Goal: Navigation & Orientation: Find specific page/section

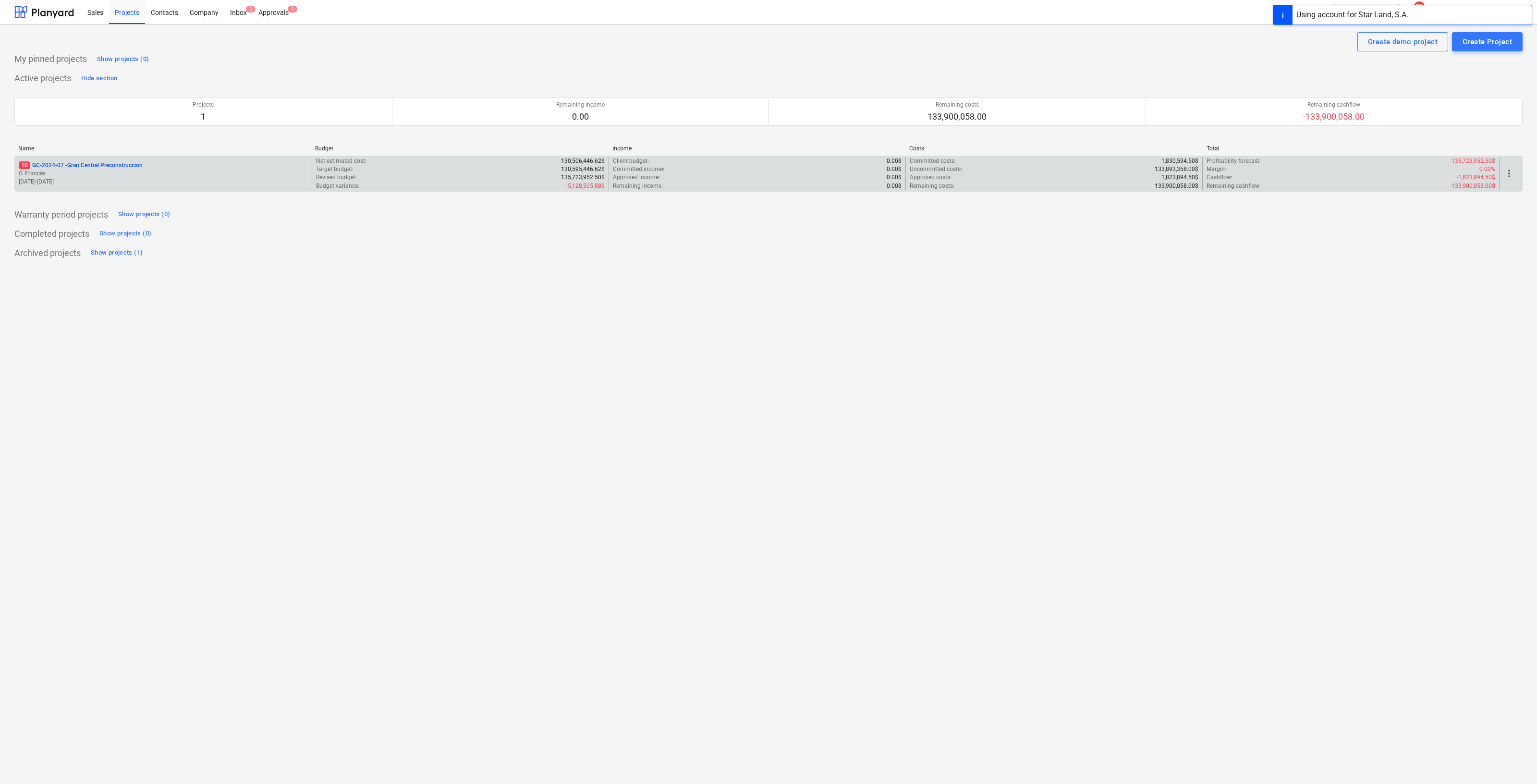
click at [119, 176] on p "Ó. Francés" at bounding box center [163, 174] width 289 height 8
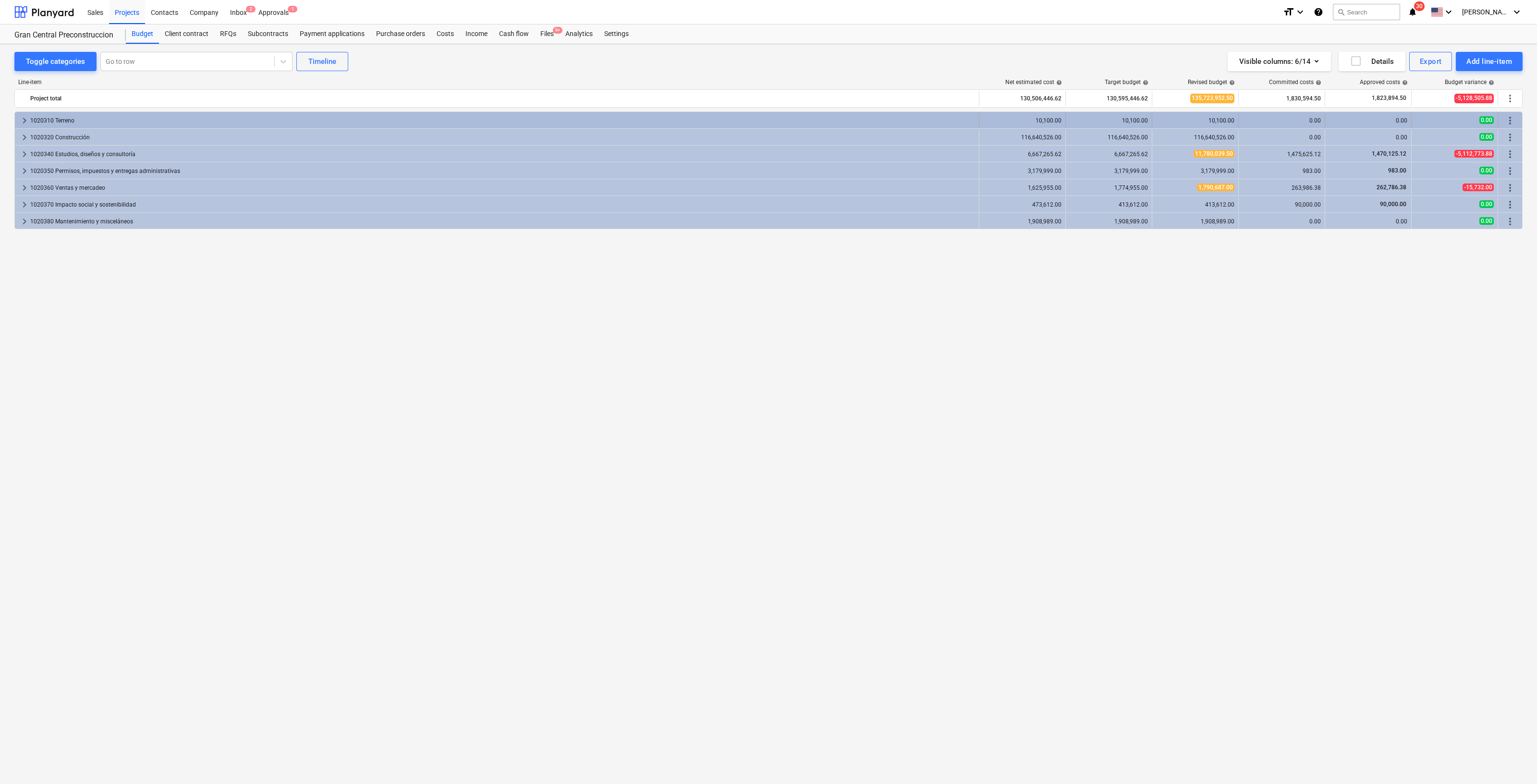
click at [24, 124] on span "keyboard_arrow_right" at bounding box center [24, 120] width 11 height 11
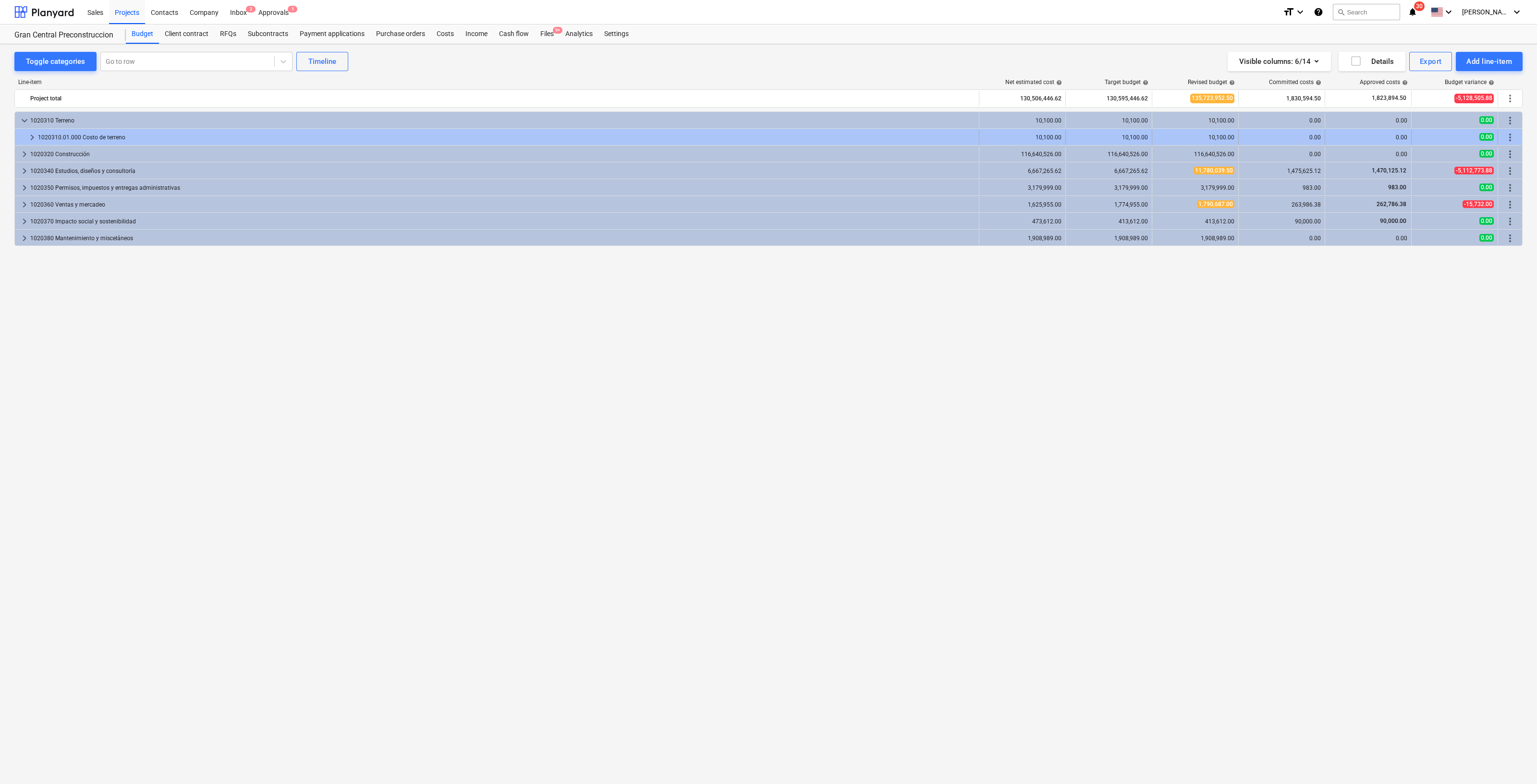
click at [33, 138] on span "keyboard_arrow_right" at bounding box center [32, 137] width 11 height 11
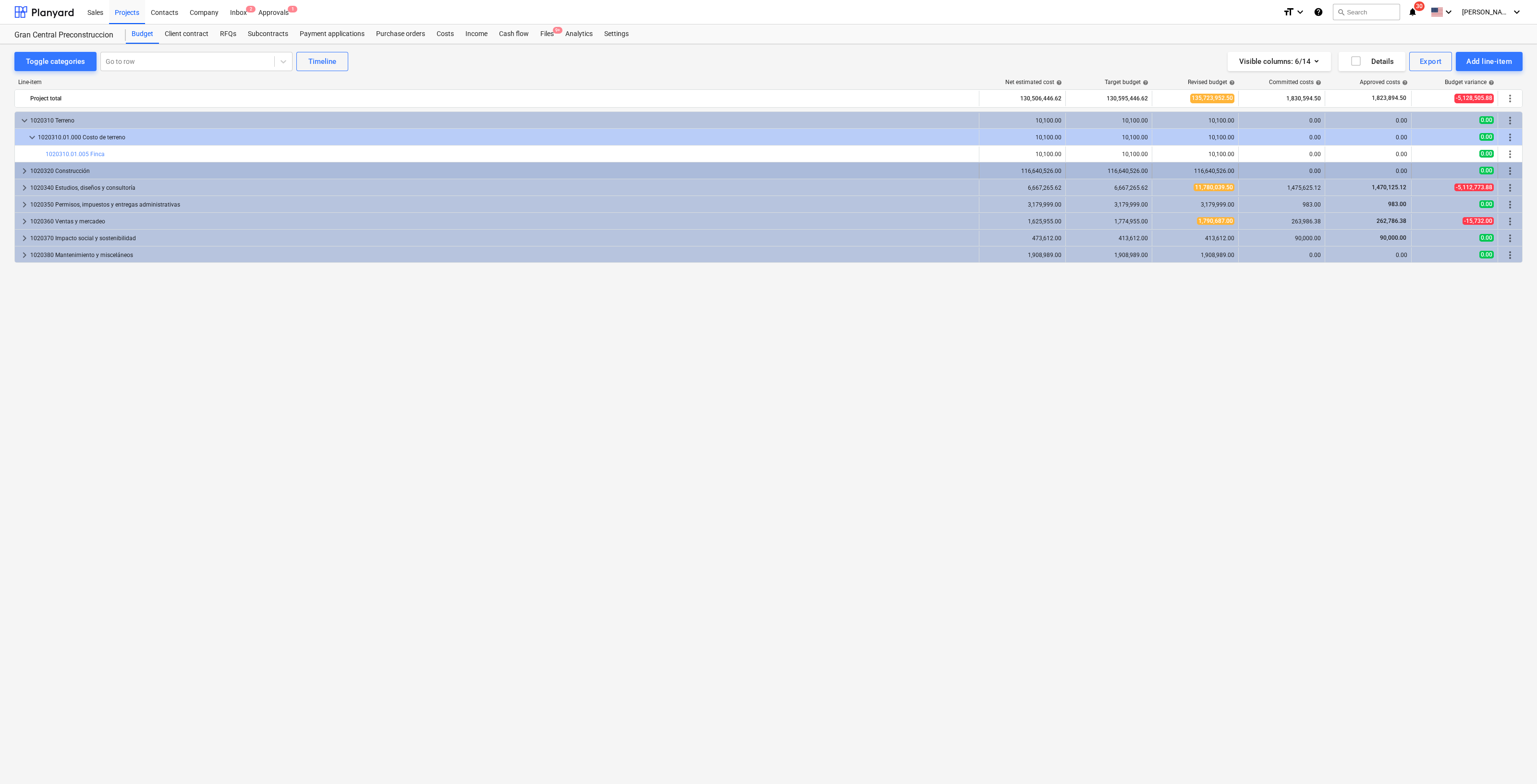
click at [22, 169] on span "keyboard_arrow_right" at bounding box center [24, 171] width 11 height 11
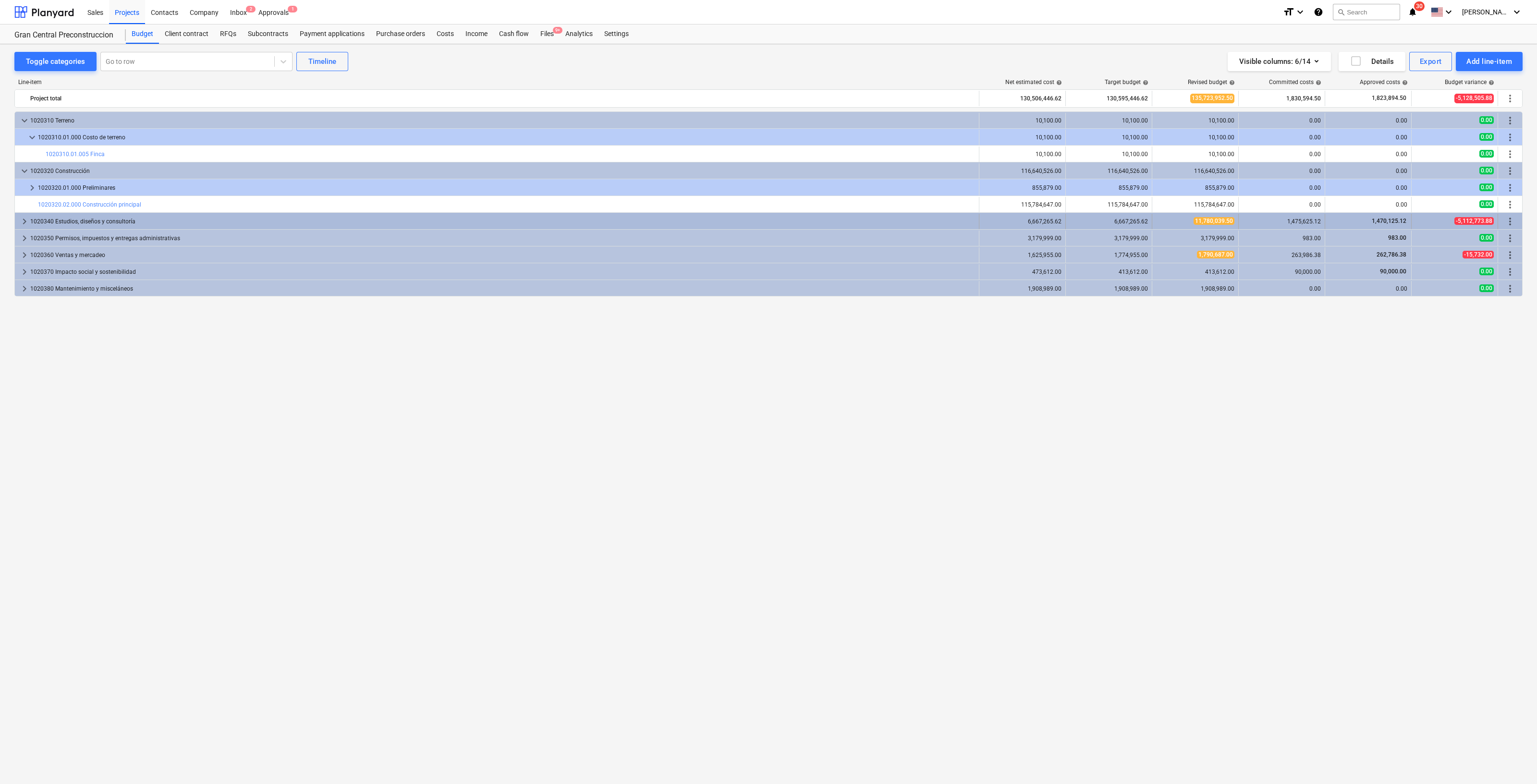
click at [26, 220] on span "keyboard_arrow_right" at bounding box center [24, 221] width 11 height 11
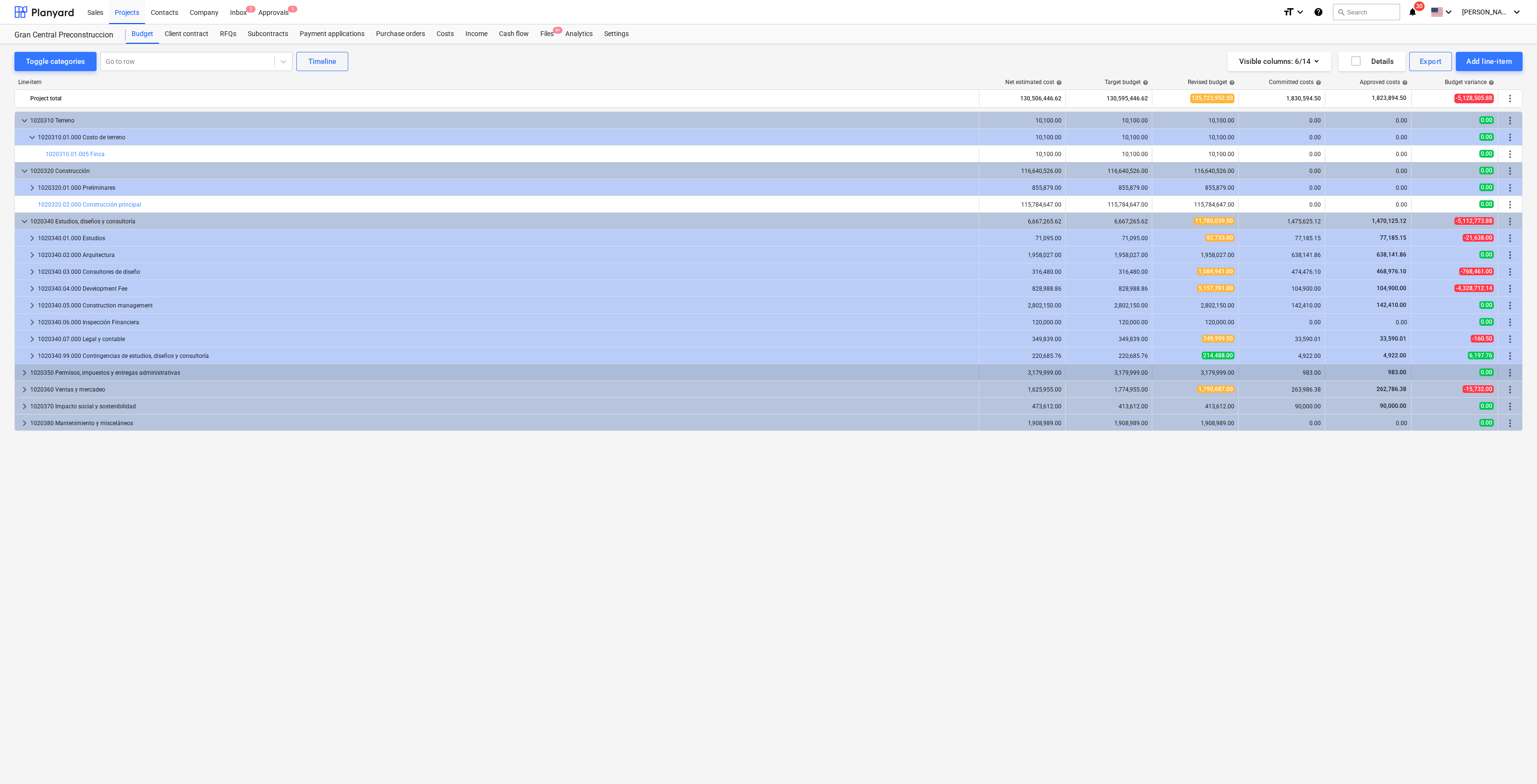
click at [24, 373] on span "keyboard_arrow_right" at bounding box center [24, 372] width 11 height 11
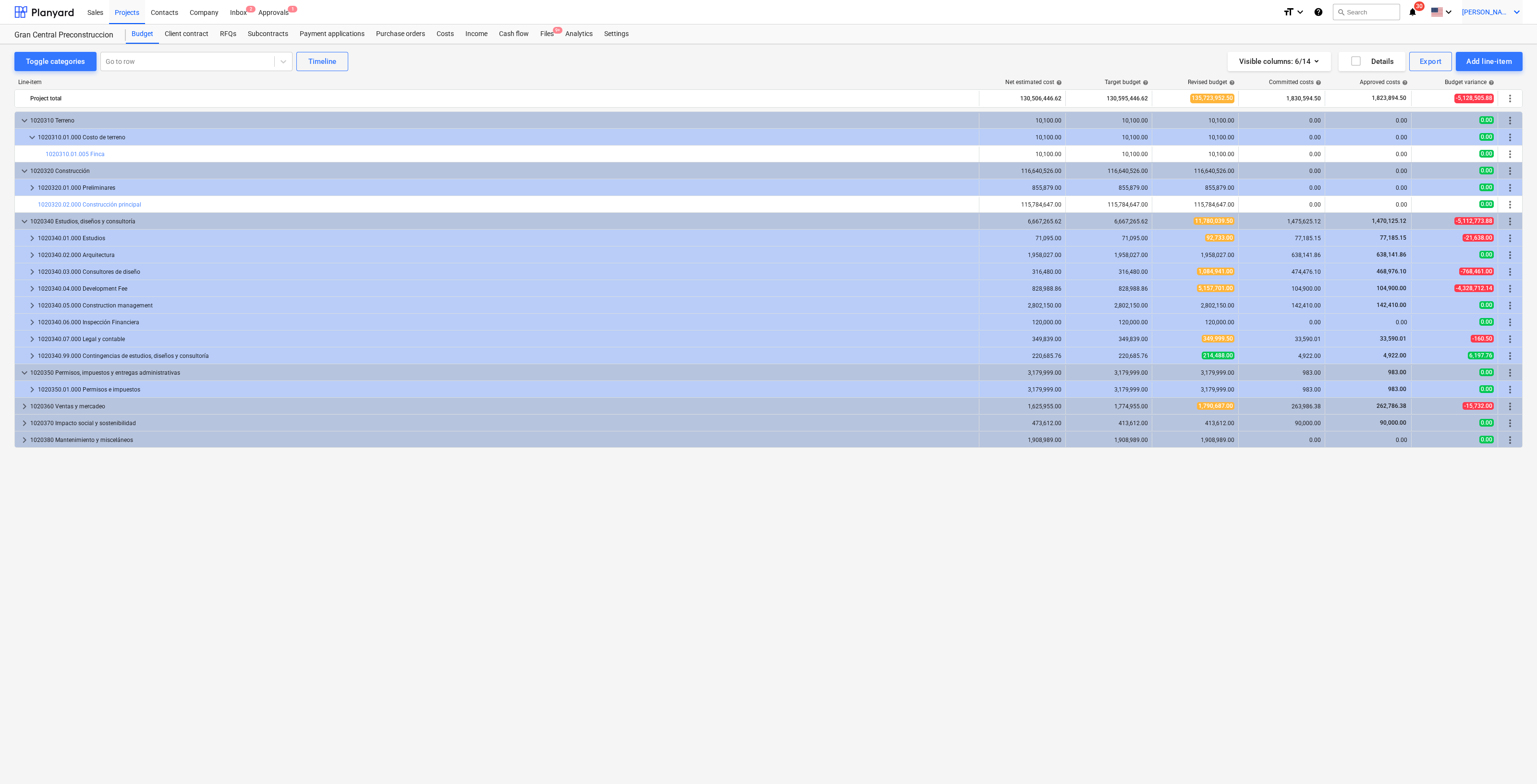
click at [1506, 6] on div "[PERSON_NAME] keyboard_arrow_down" at bounding box center [1492, 12] width 60 height 24
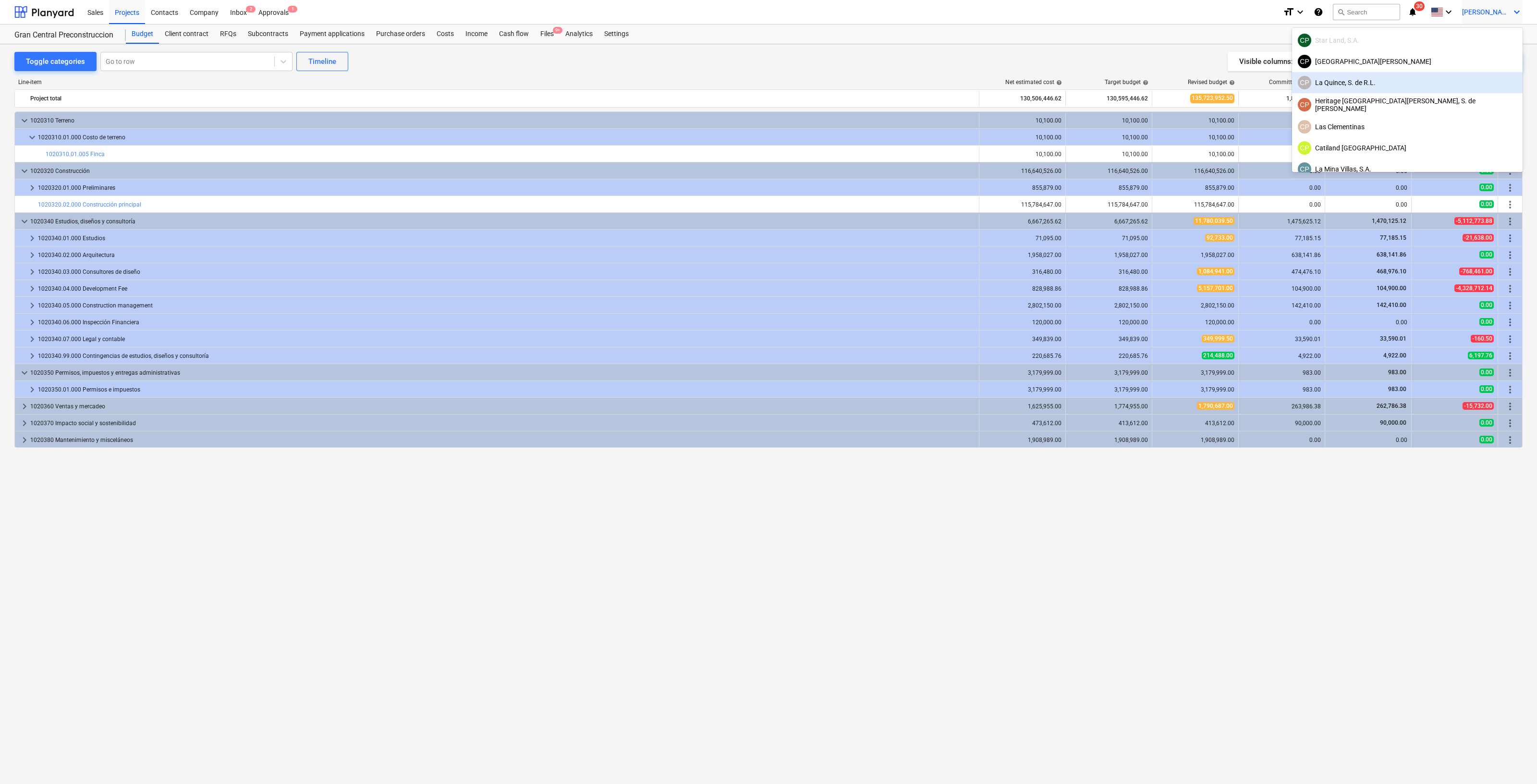
click at [1465, 82] on div "[PERSON_NAME], S. de [PERSON_NAME]" at bounding box center [1407, 82] width 219 height 14
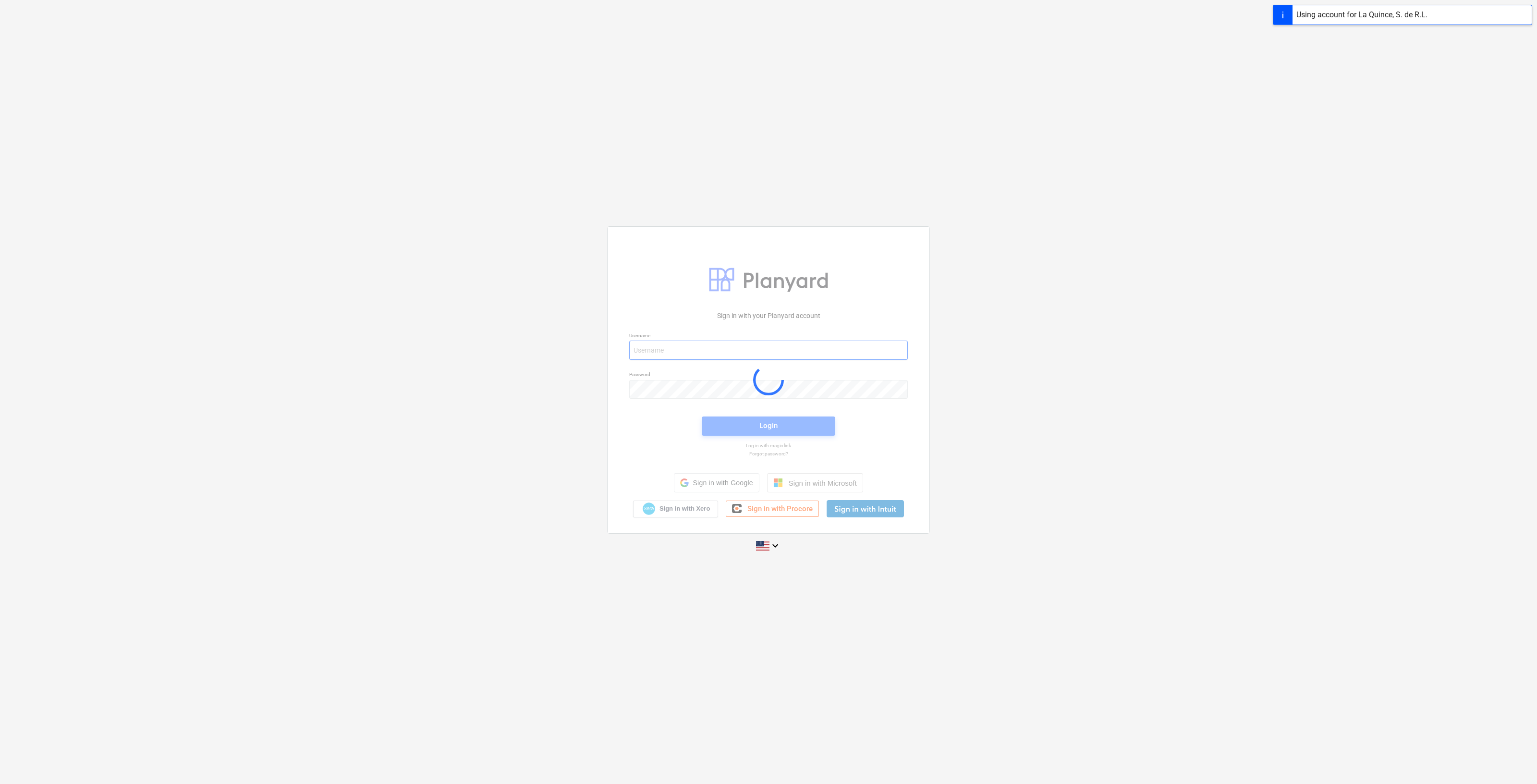
type input "[PERSON_NAME][EMAIL_ADDRESS][DOMAIN_NAME]"
